Goal: Task Accomplishment & Management: Use online tool/utility

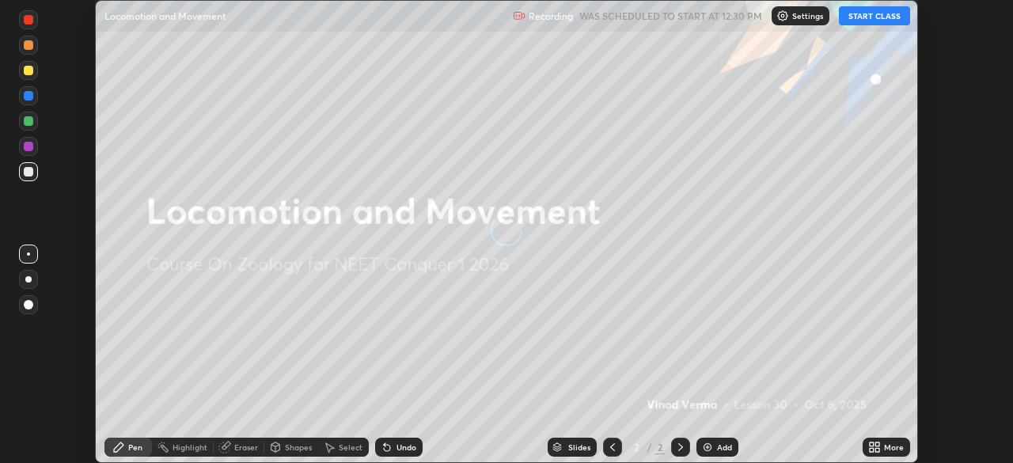
scroll to position [463, 1012]
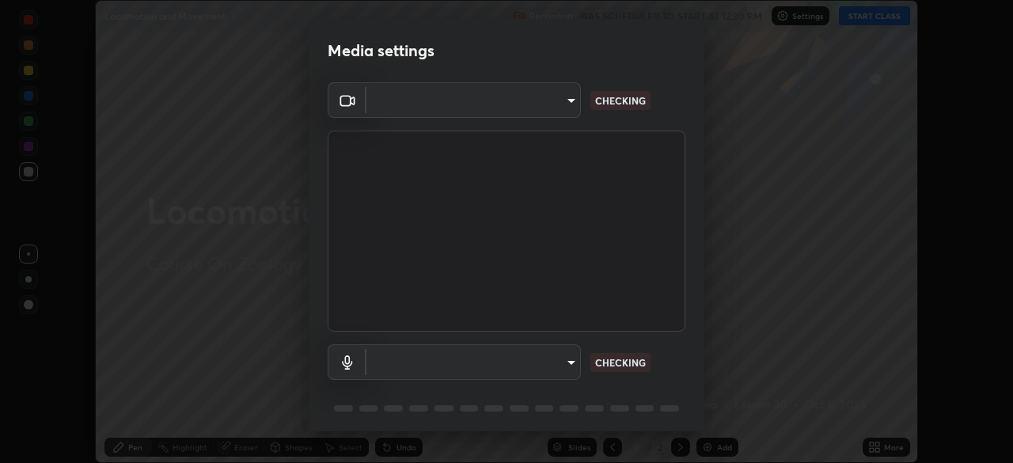
type input "4514f846d0bcb72f3252d7e45eebe9c98847c5fcf9957a3444b3c85dfbcf9b36"
click at [545, 359] on body "Erase all Locomotion and Movement Recording WAS SCHEDULED TO START AT 12:30 PM …" at bounding box center [506, 231] width 1013 height 463
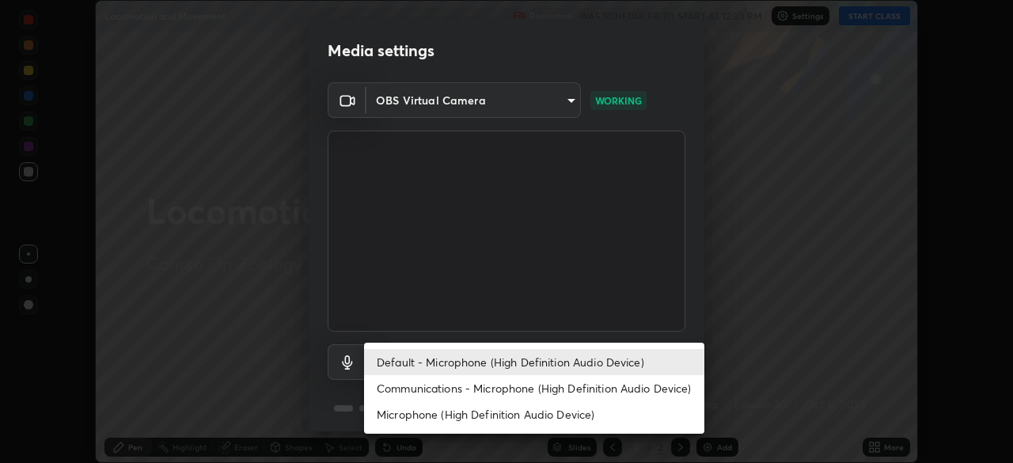
click at [584, 383] on li "Communications - Microphone (High Definition Audio Device)" at bounding box center [534, 388] width 340 height 26
type input "communications"
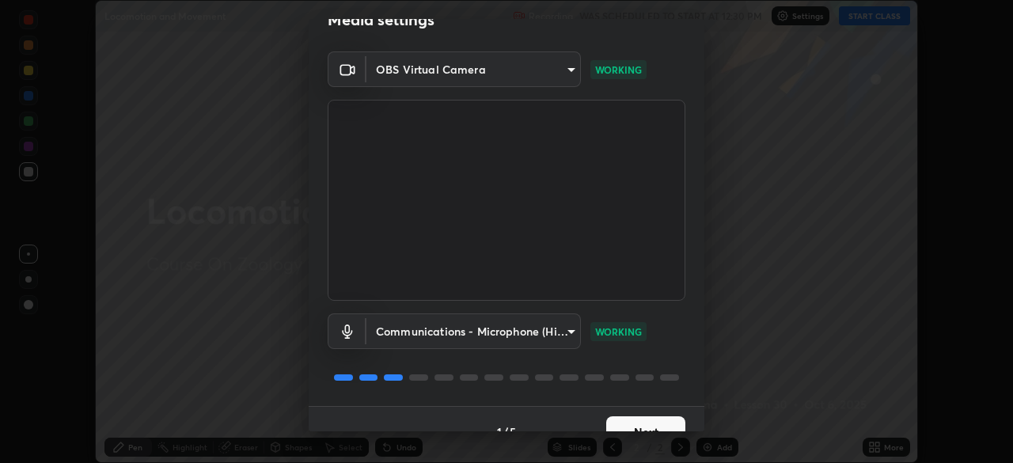
scroll to position [56, 0]
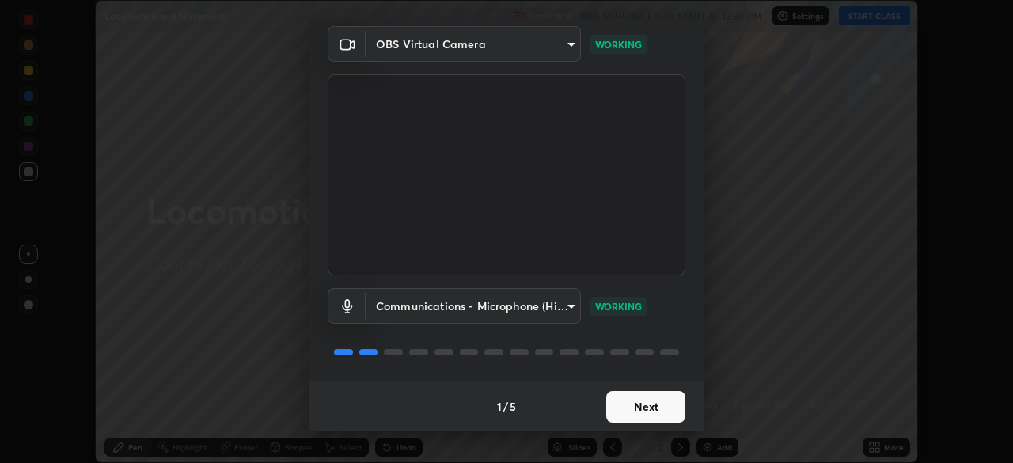
click at [638, 411] on button "Next" at bounding box center [645, 407] width 79 height 32
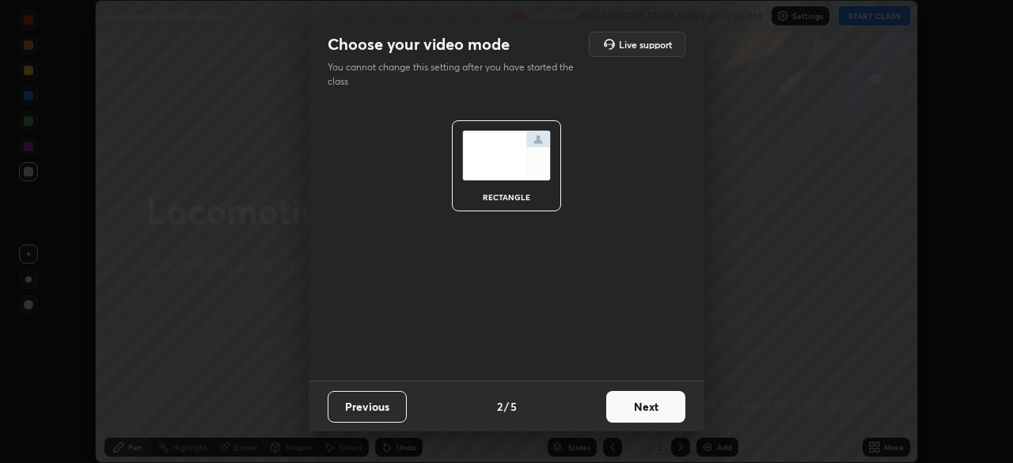
scroll to position [0, 0]
click at [650, 408] on button "Next" at bounding box center [645, 407] width 79 height 32
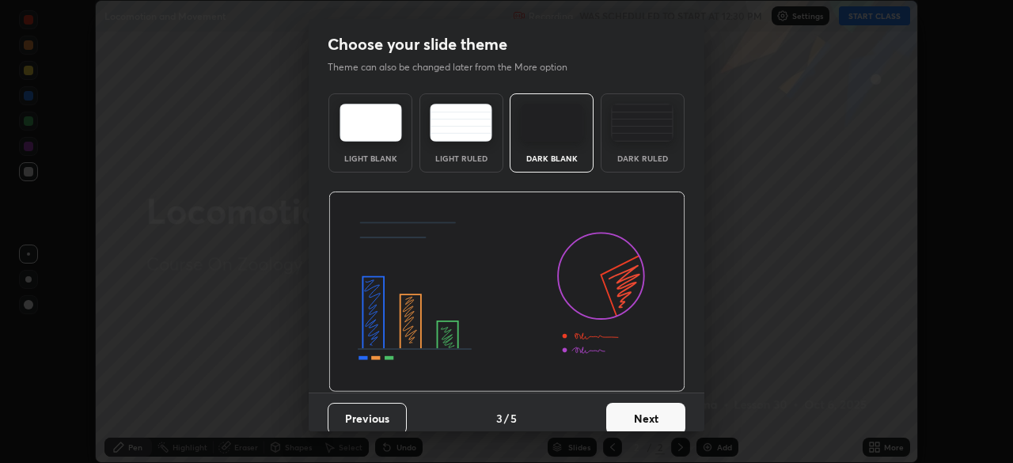
click at [656, 414] on button "Next" at bounding box center [645, 419] width 79 height 32
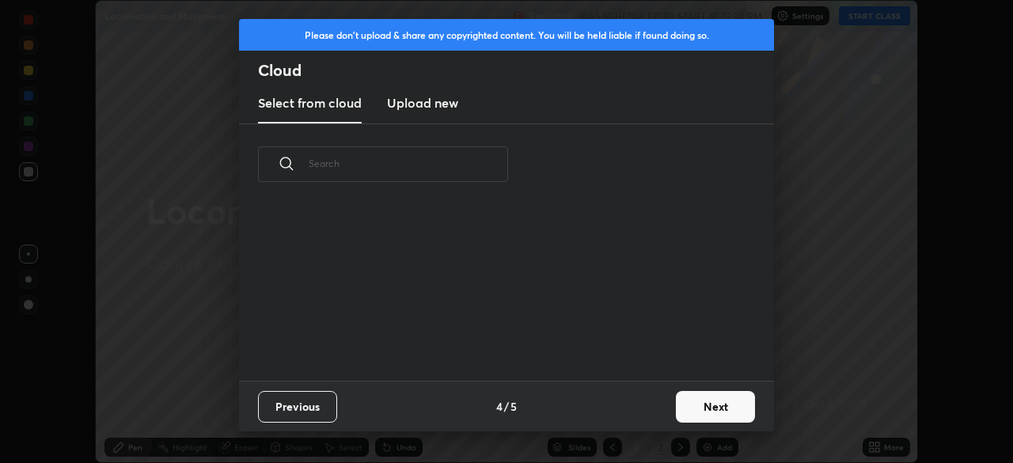
scroll to position [176, 508]
click at [702, 409] on button "Next" at bounding box center [715, 407] width 79 height 32
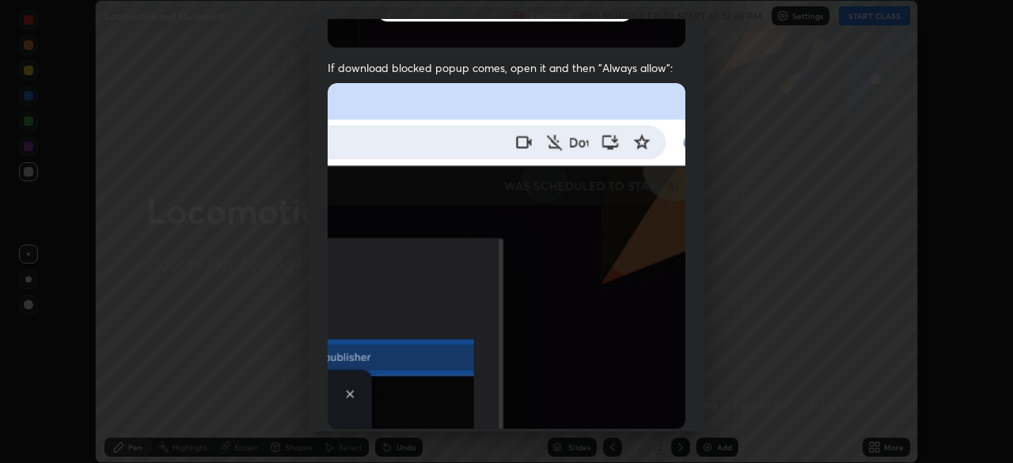
scroll to position [379, 0]
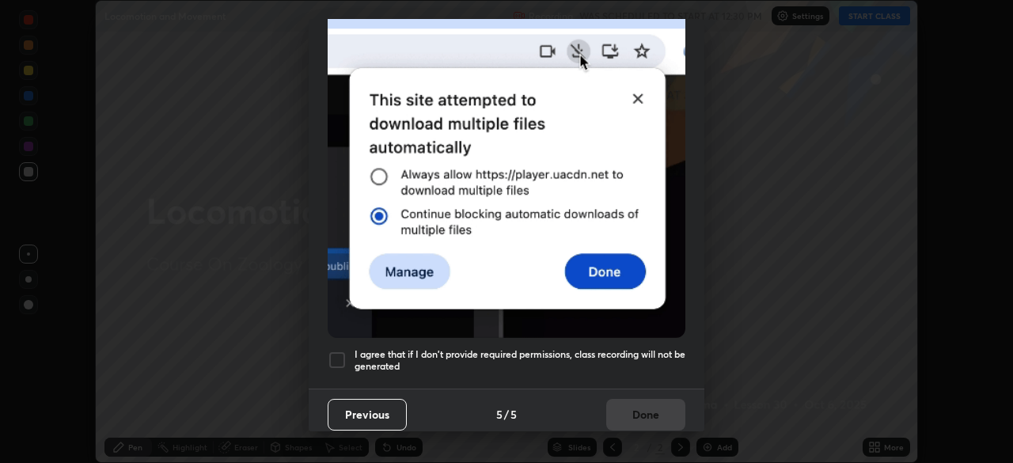
click at [619, 348] on h5 "I agree that if I don't provide required permissions, class recording will not …" at bounding box center [519, 360] width 331 height 25
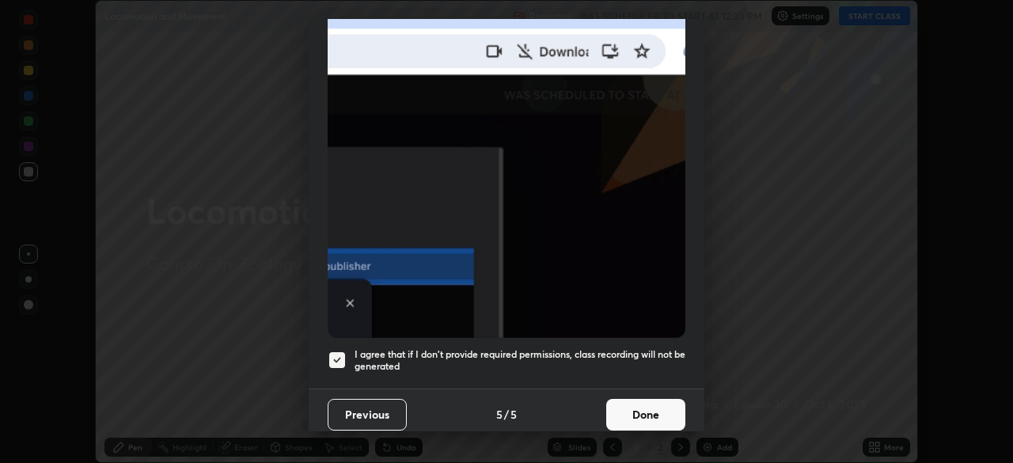
click at [631, 404] on button "Done" at bounding box center [645, 415] width 79 height 32
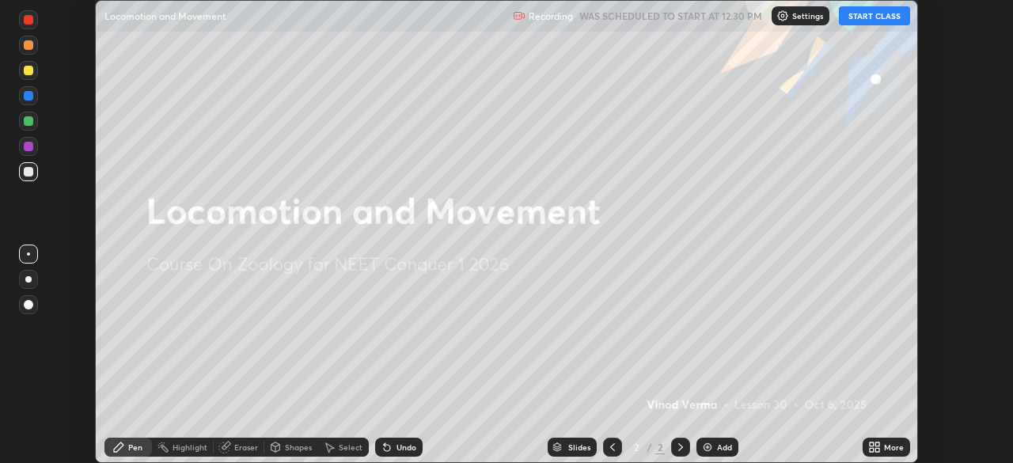
click at [870, 16] on button "START CLASS" at bounding box center [874, 15] width 71 height 19
